Goal: Task Accomplishment & Management: Manage account settings

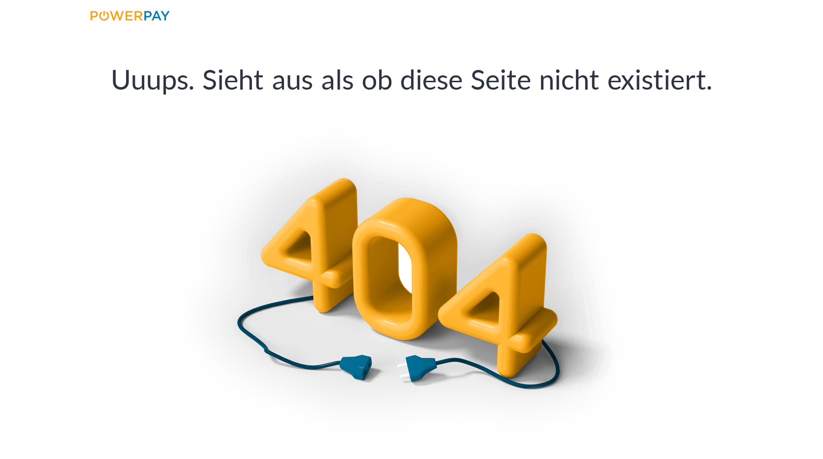
click at [309, 88] on p "Uuups. Sieht aus als ob diese Seite nicht existiert." at bounding box center [411, 78] width 823 height 41
click at [390, 274] on img at bounding box center [411, 273] width 492 height 323
click at [154, 19] on img at bounding box center [130, 16] width 79 height 10
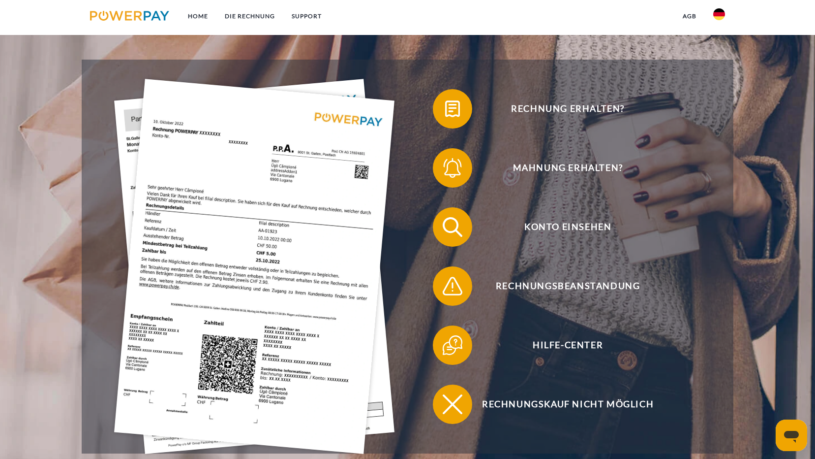
scroll to position [246, 0]
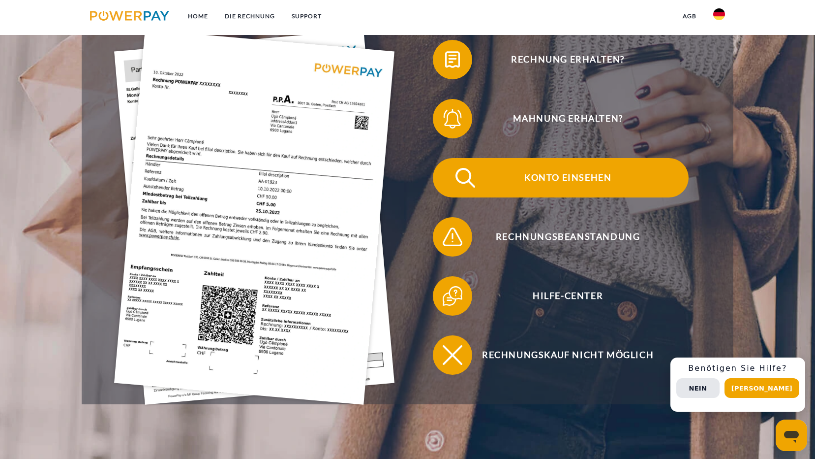
click at [548, 181] on span "Konto einsehen" at bounding box center [567, 177] width 241 height 39
